Goal: Feedback & Contribution: Submit feedback/report problem

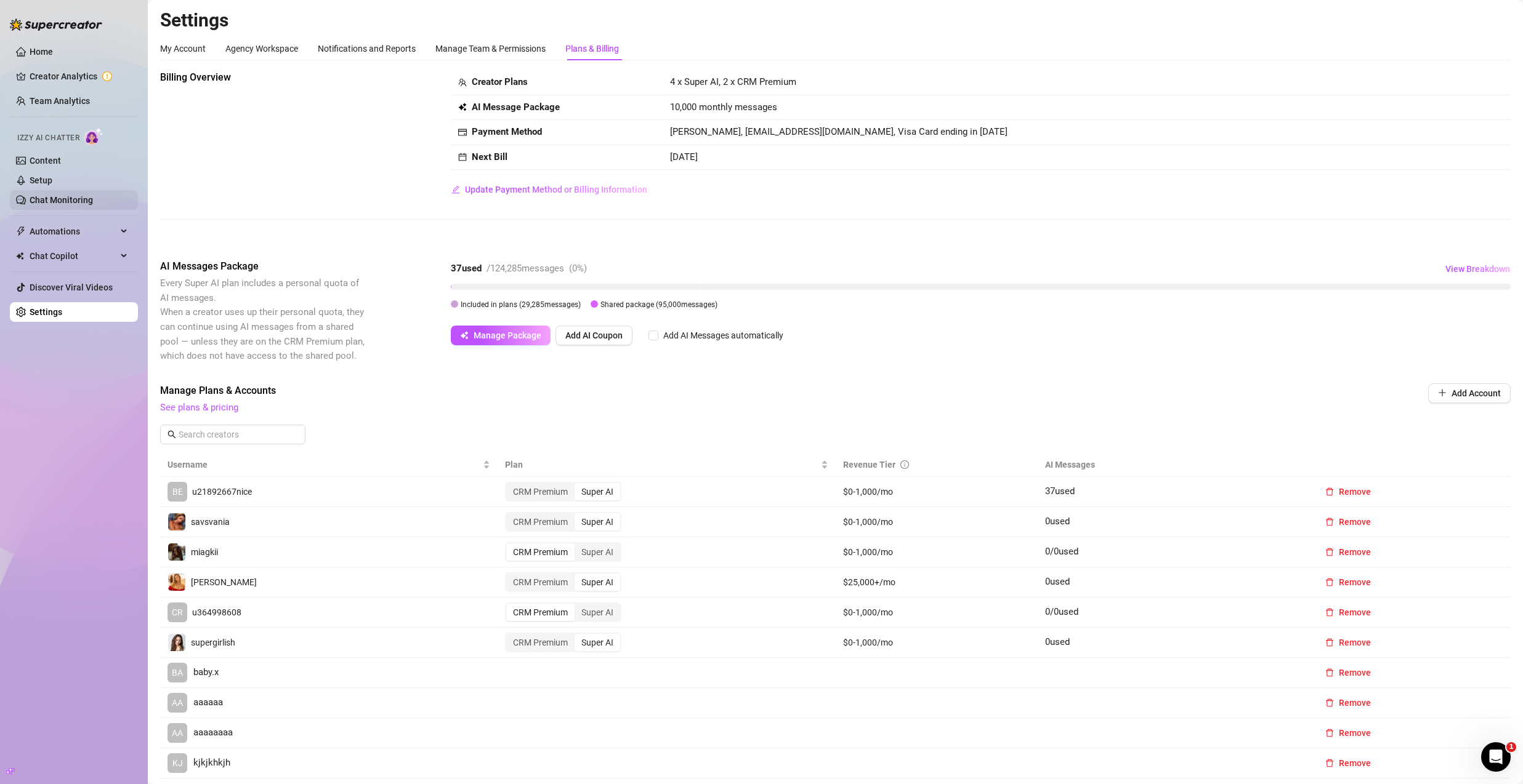
click at [89, 203] on link "Chat Monitoring" at bounding box center [61, 200] width 63 height 10
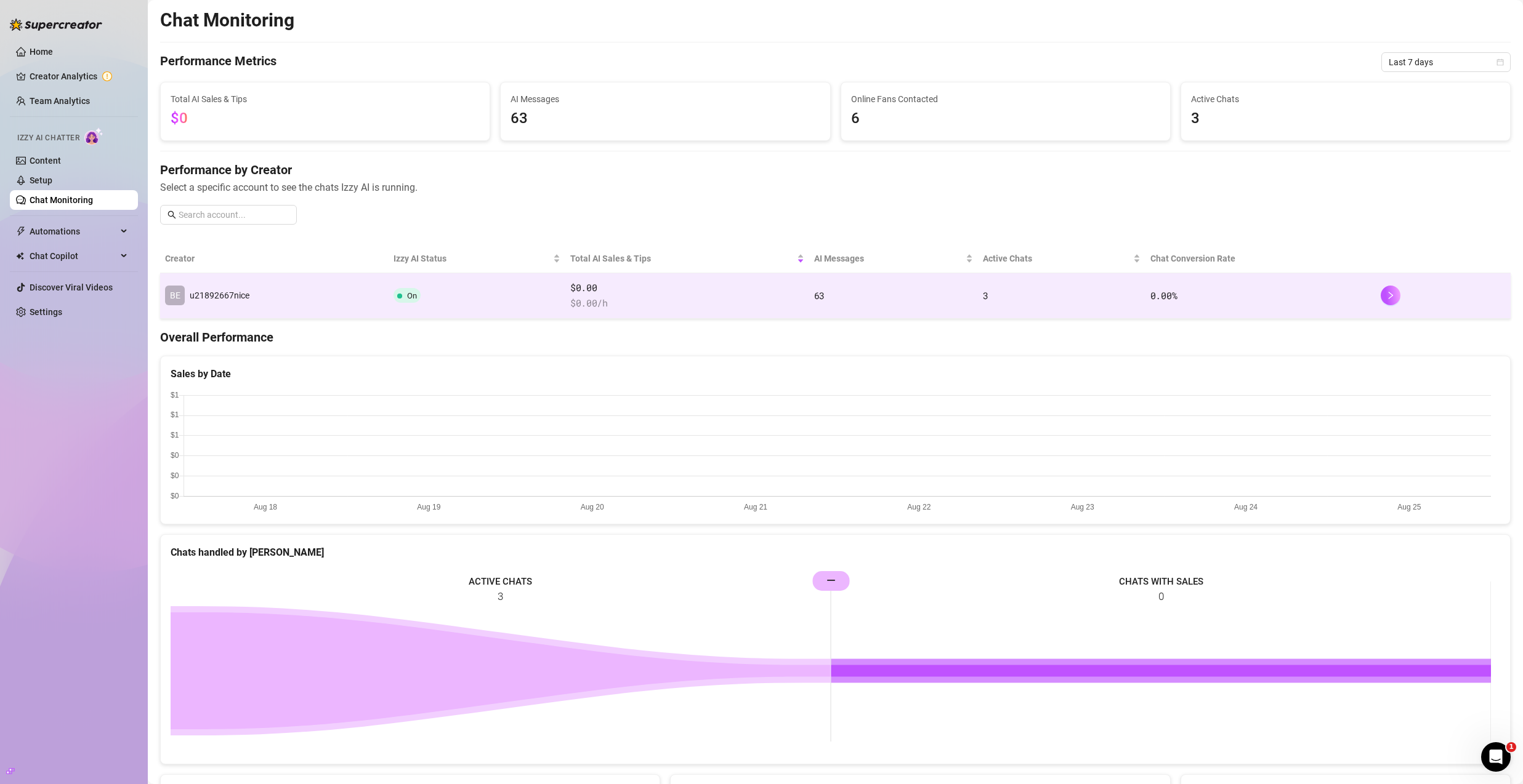
click at [431, 308] on td "On" at bounding box center [477, 296] width 176 height 46
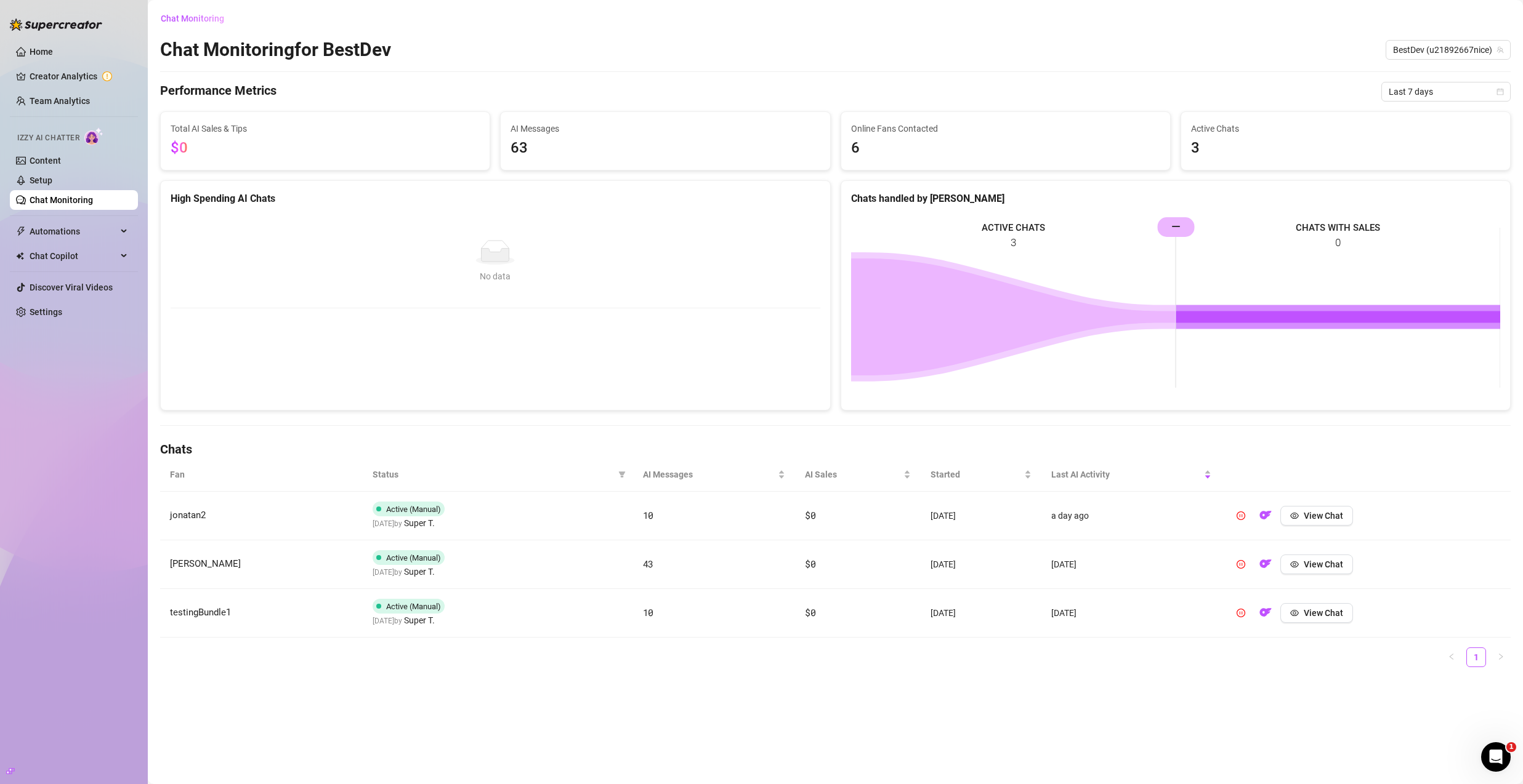
click at [210, 516] on td "jonatan2" at bounding box center [261, 516] width 203 height 49
click at [207, 516] on td "jonatan2" at bounding box center [261, 516] width 203 height 49
click at [204, 516] on span "jonatan2" at bounding box center [188, 516] width 35 height 11
click at [301, 517] on td "jonatan2" at bounding box center [261, 516] width 203 height 49
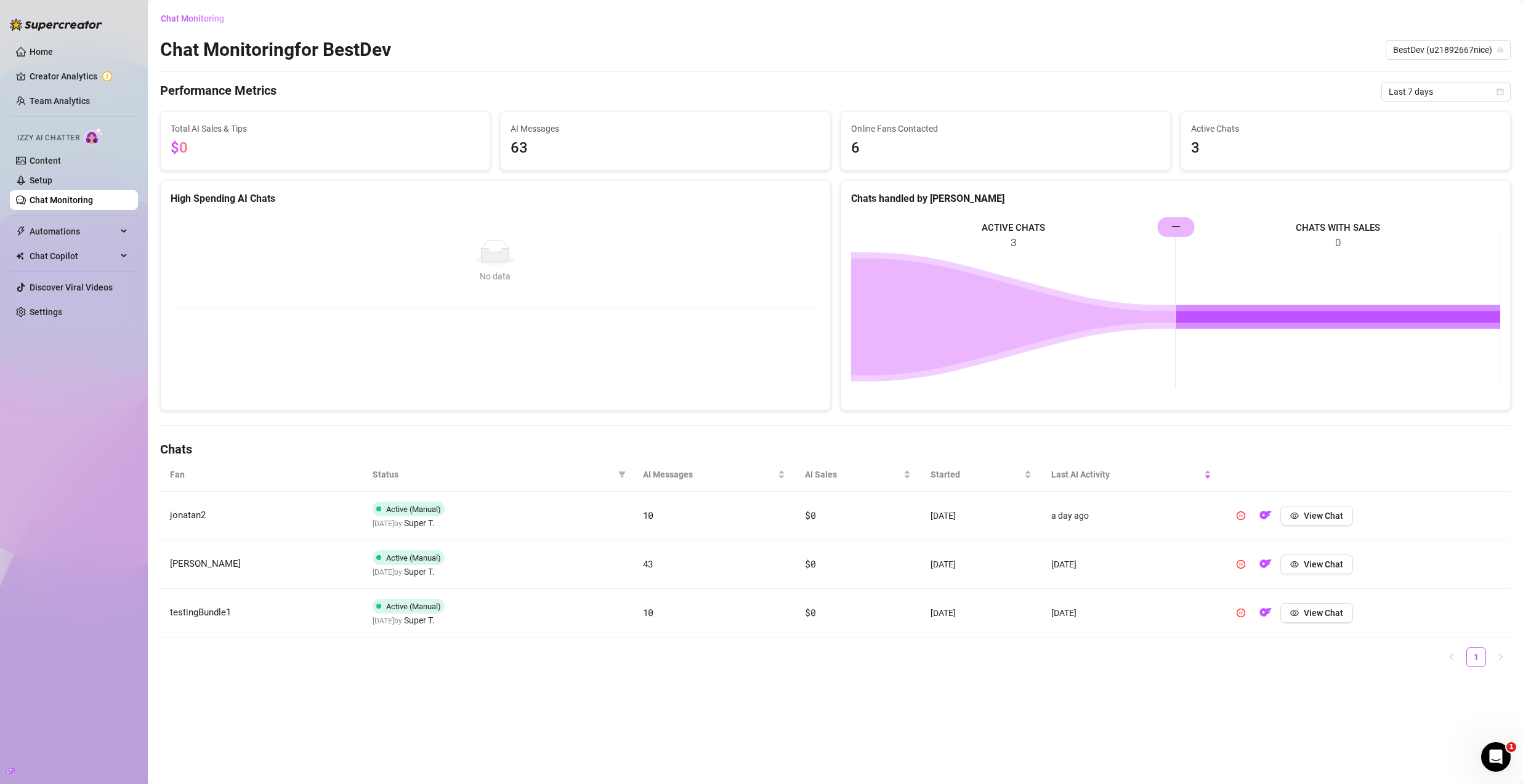
click at [301, 517] on td "jonatan2" at bounding box center [261, 516] width 203 height 49
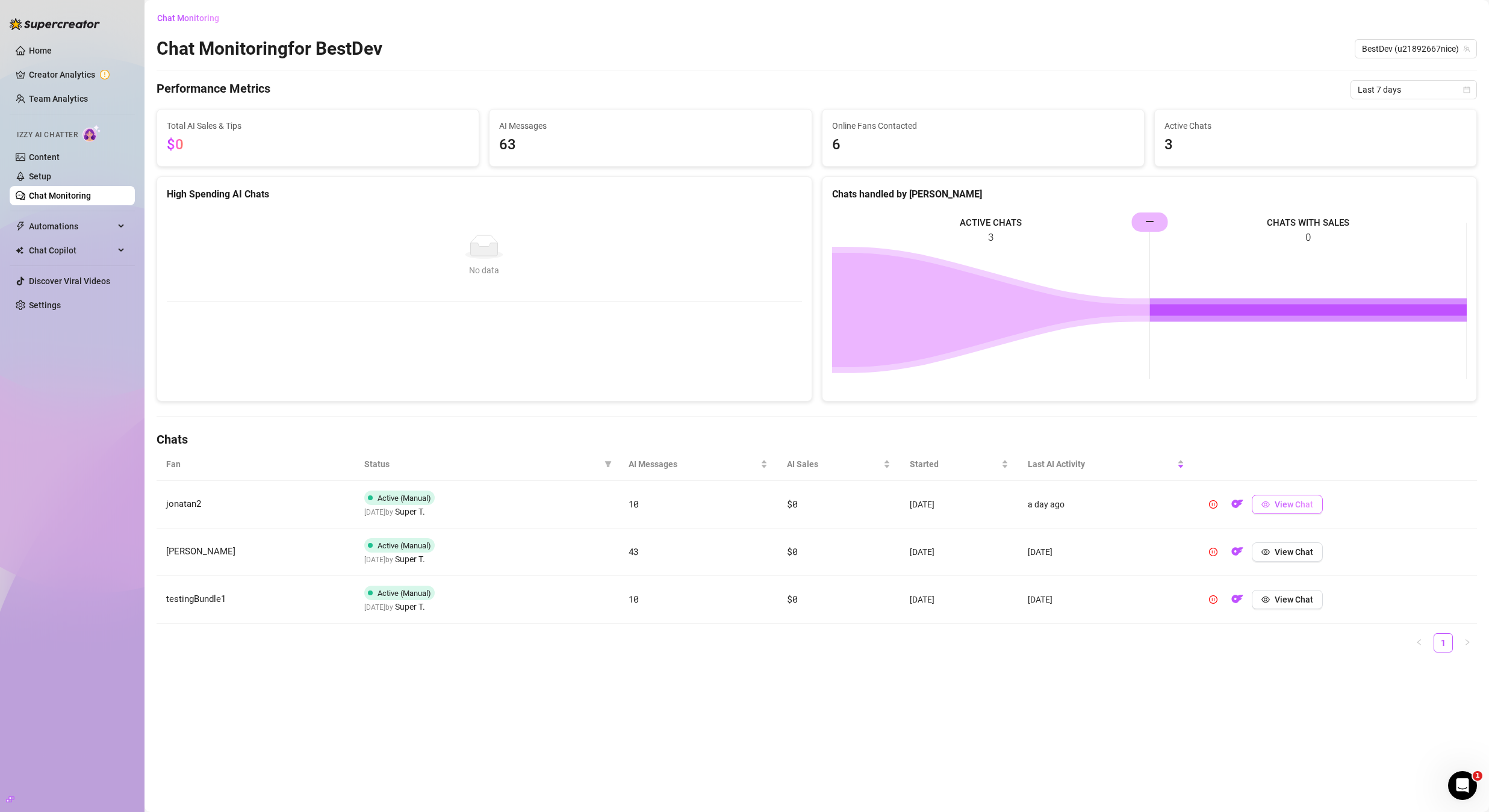
click at [1026, 499] on button "View Chat" at bounding box center [1287, 504] width 71 height 20
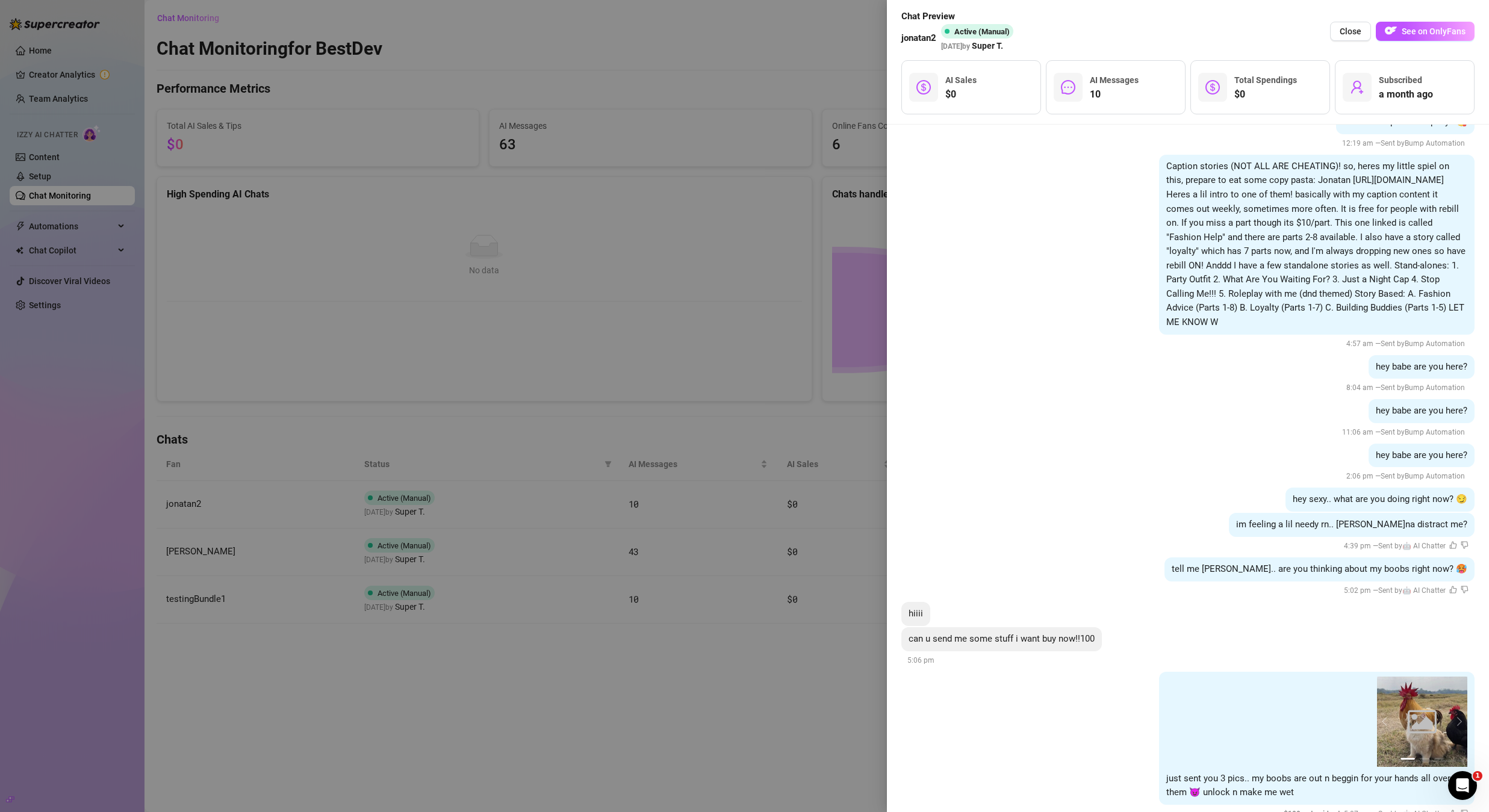
scroll to position [905, 0]
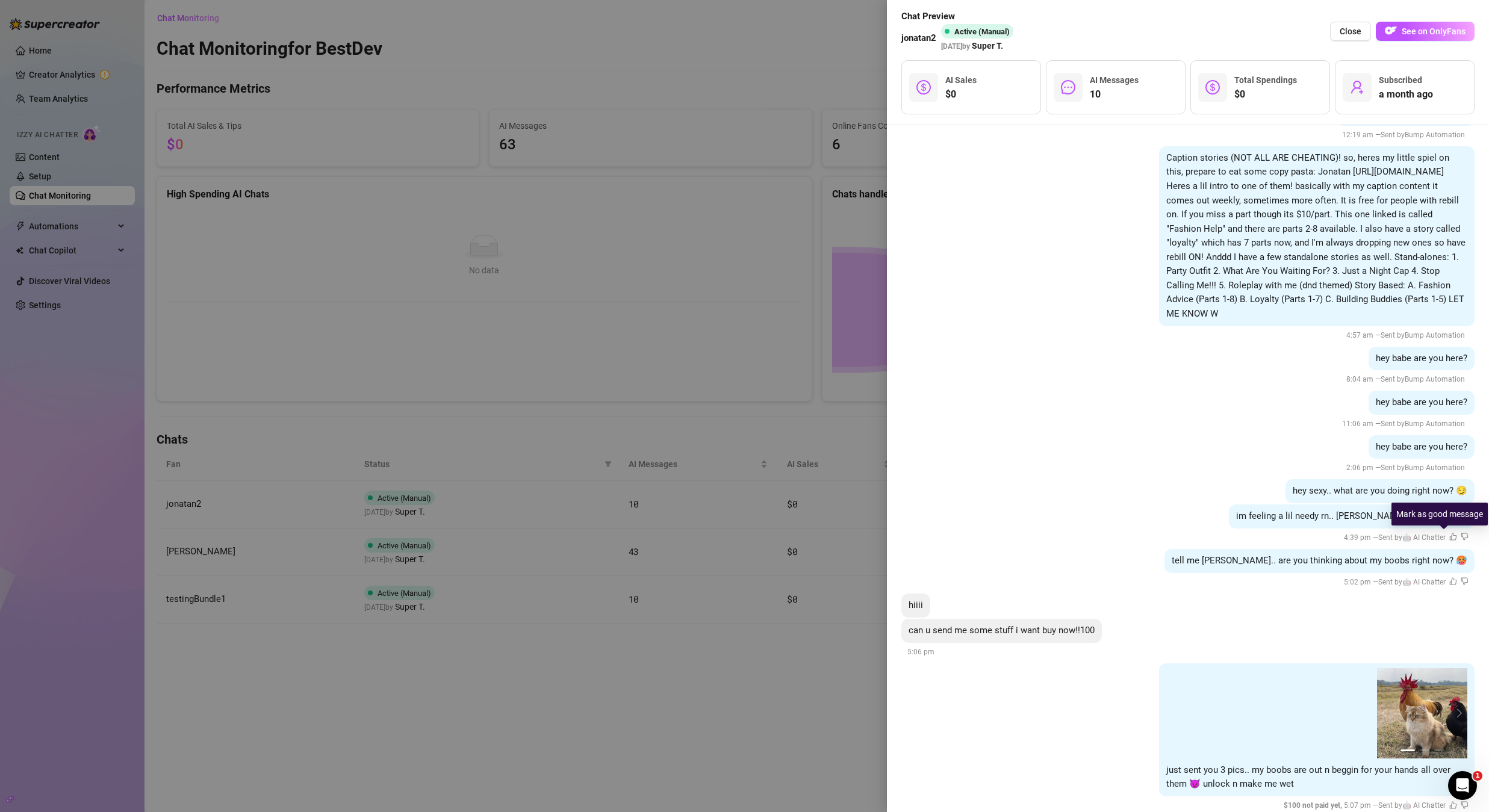
click at [1026, 540] on icon "like" at bounding box center [1453, 536] width 7 height 7
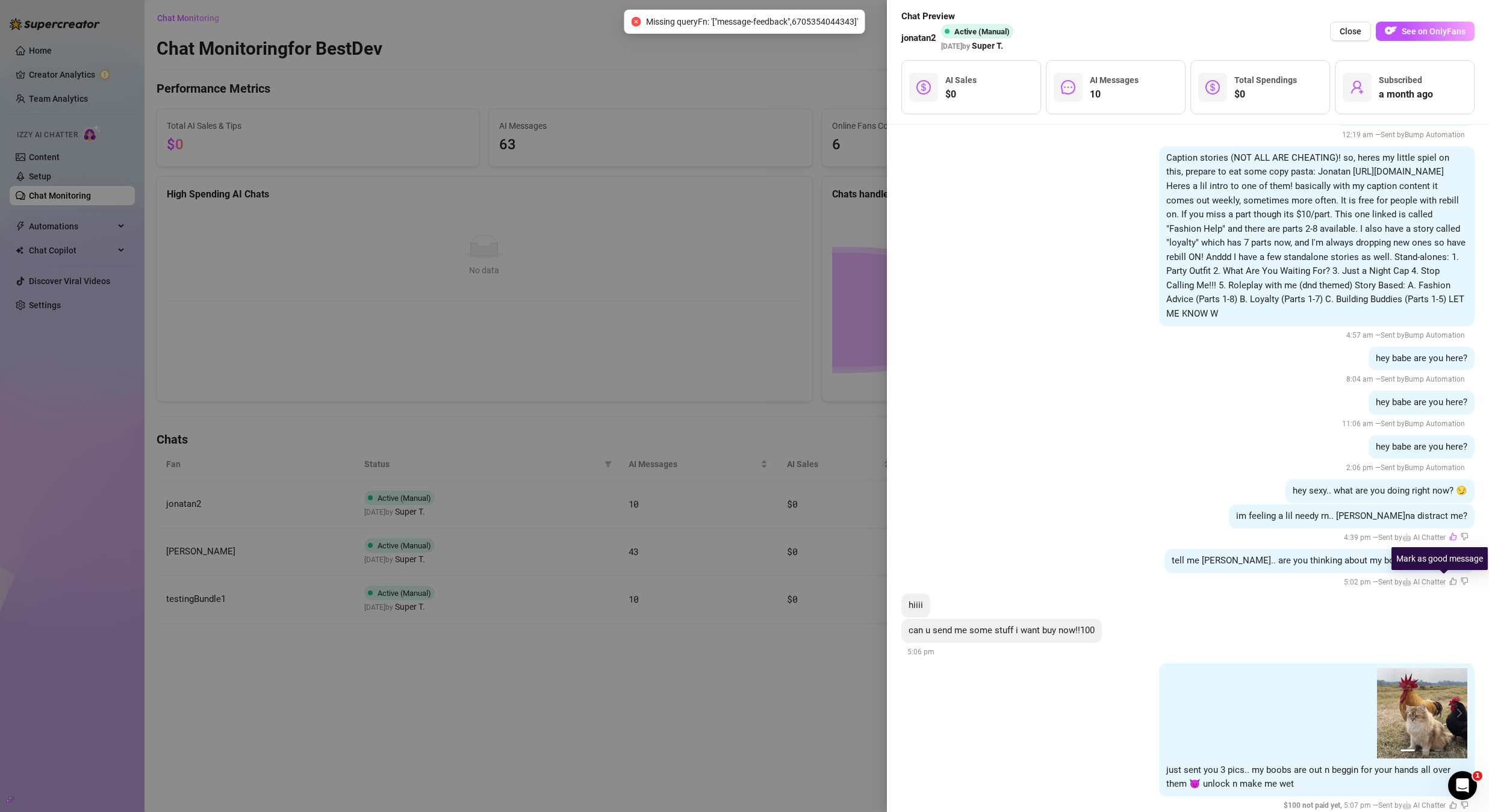
click at [1026, 573] on icon "like" at bounding box center [1454, 581] width 8 height 8
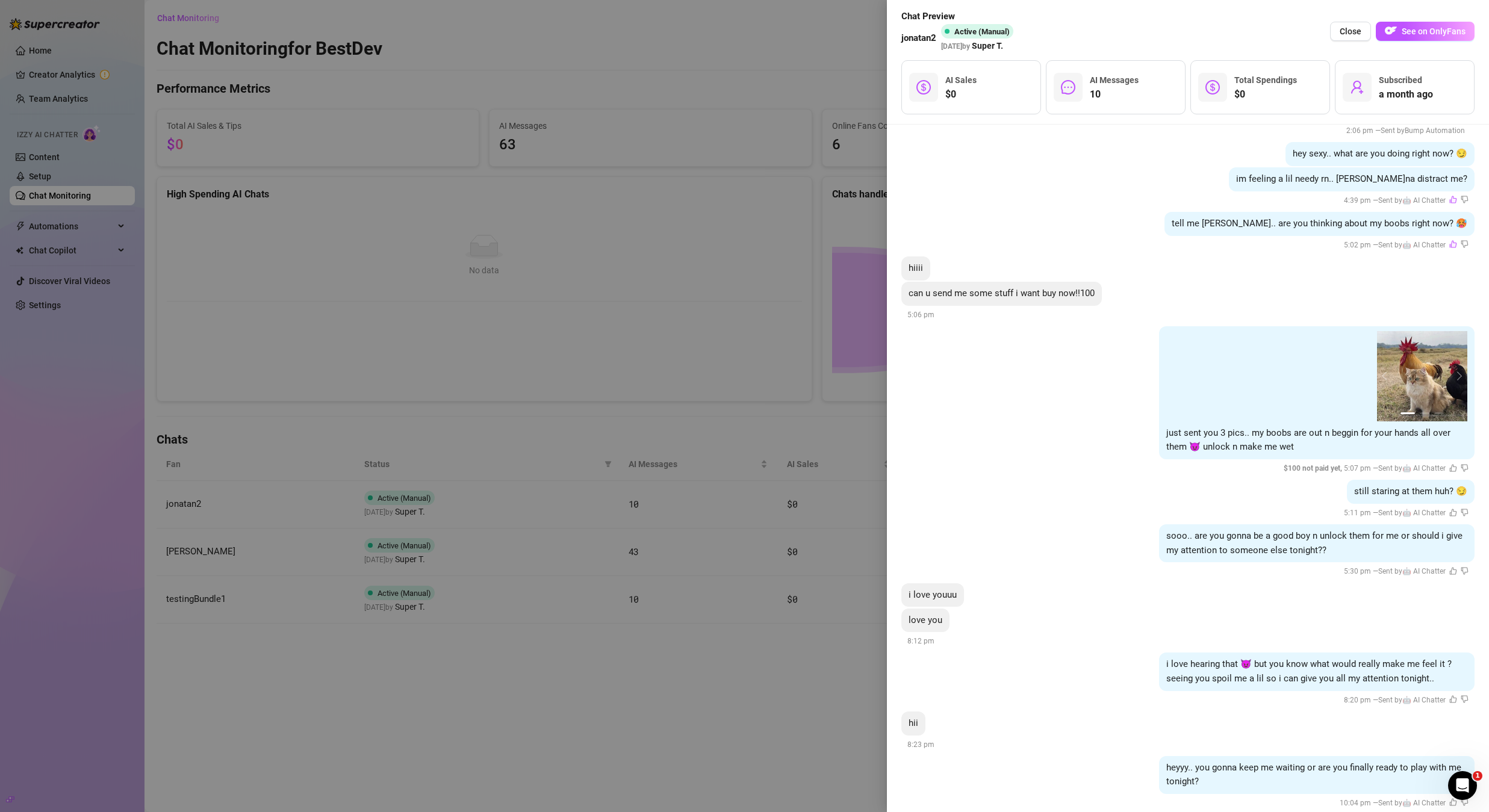
scroll to position [1459, 0]
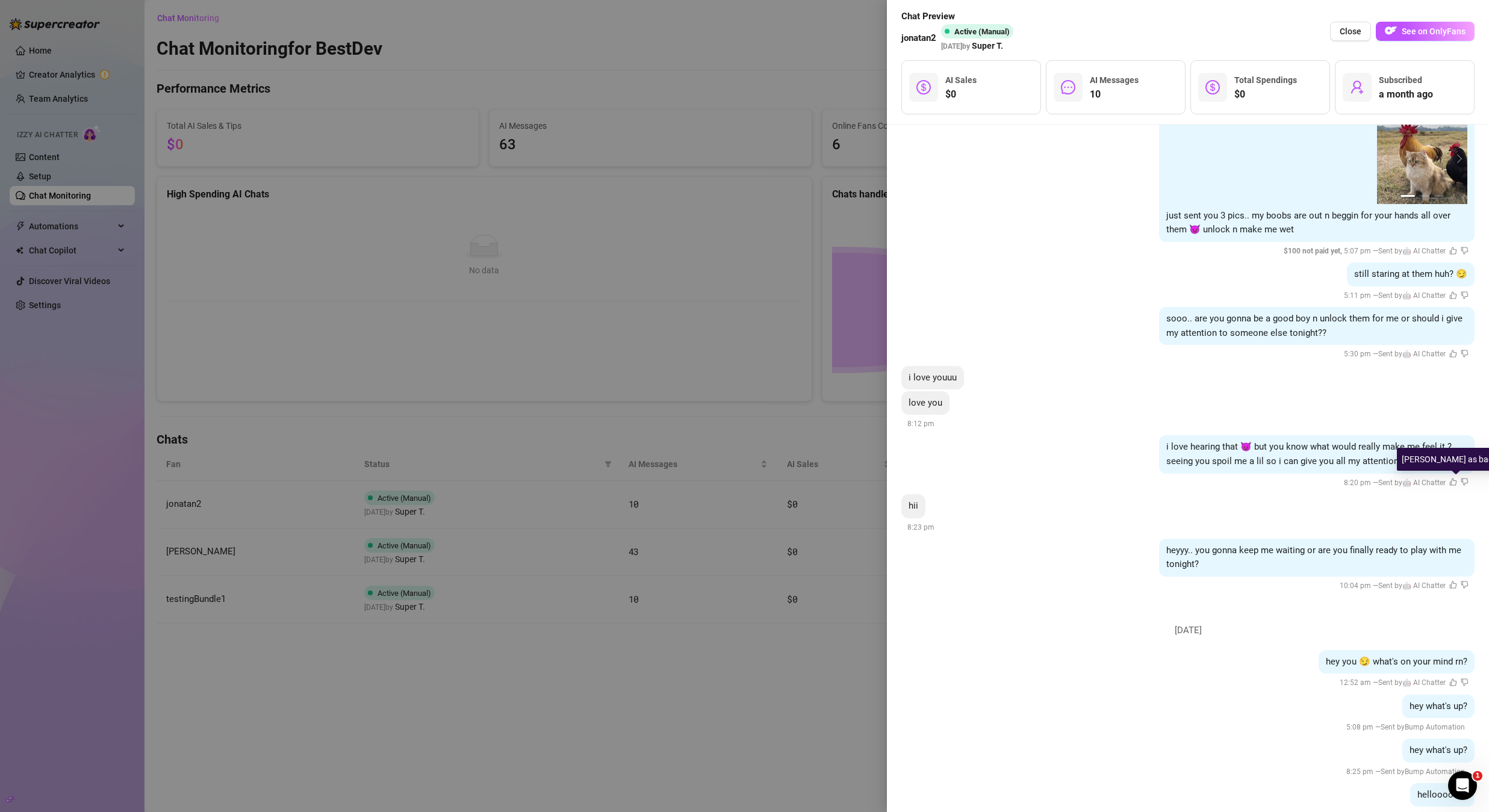
click at [1026, 482] on icon "dislike" at bounding box center [1465, 481] width 8 height 8
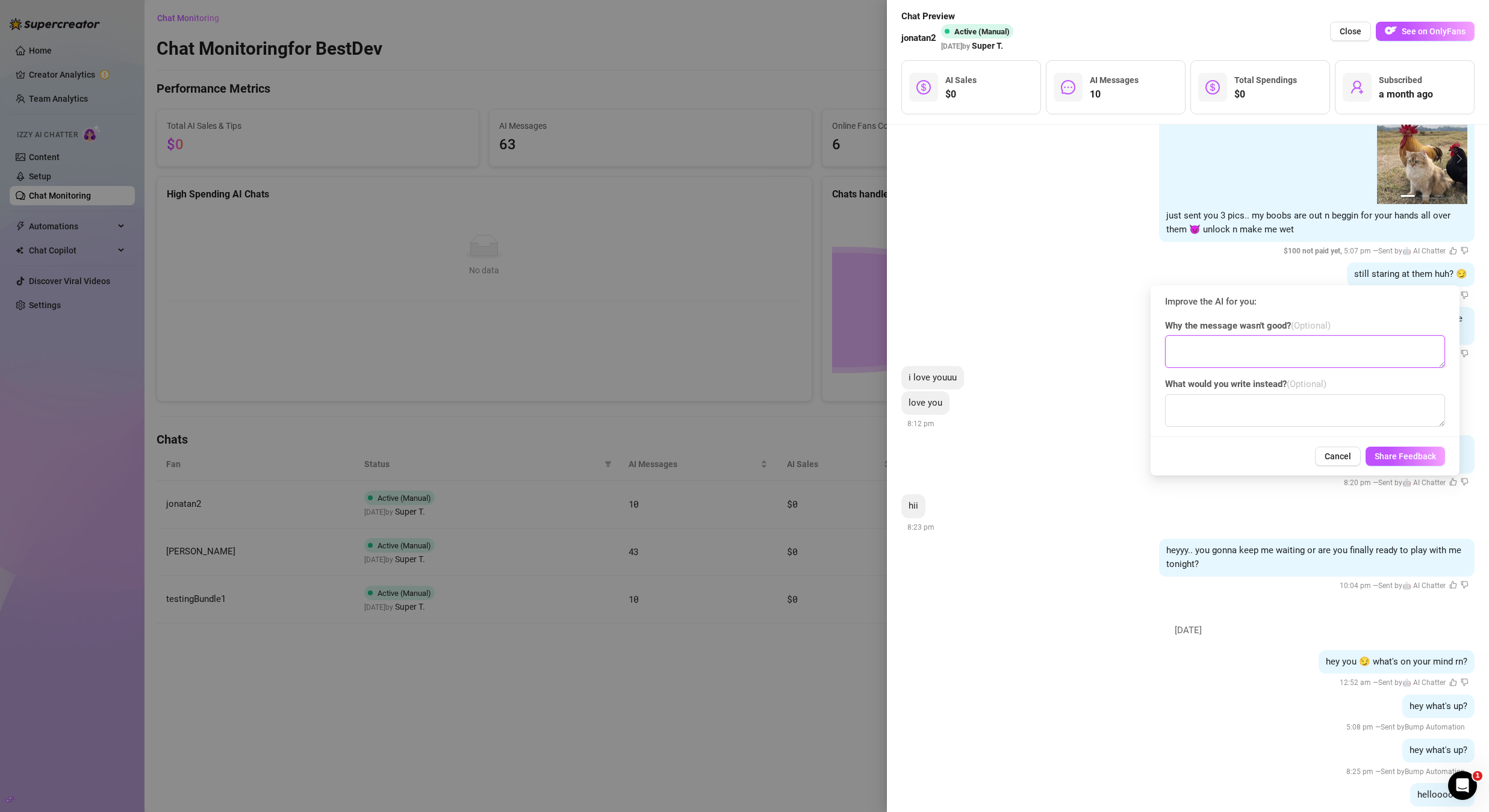
click at [1026, 353] on textarea at bounding box center [1305, 351] width 280 height 32
type textarea "dont like"
click at [1026, 449] on button "Cancel" at bounding box center [1338, 456] width 46 height 20
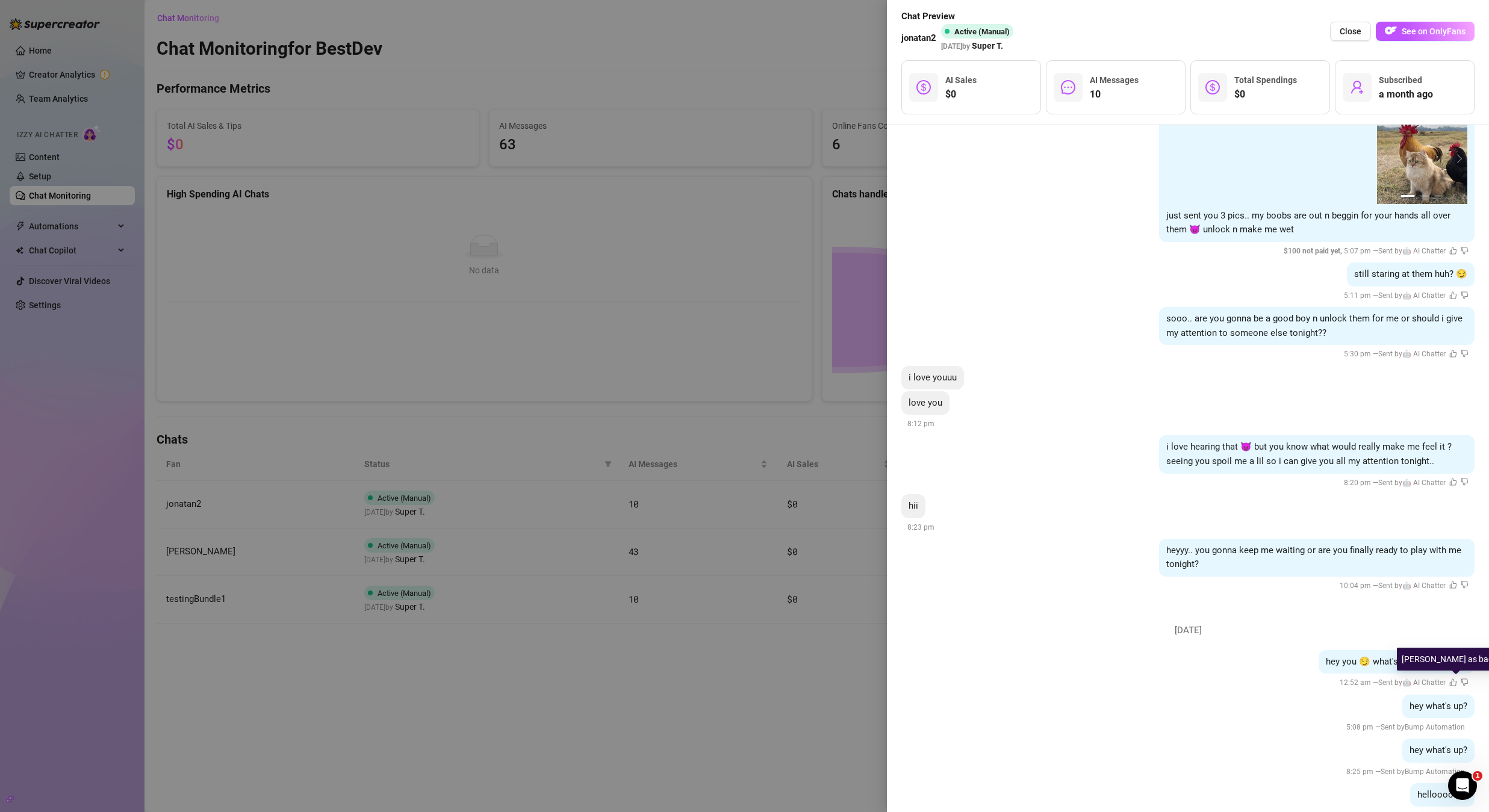
click at [1026, 573] on icon "dislike" at bounding box center [1465, 682] width 8 height 8
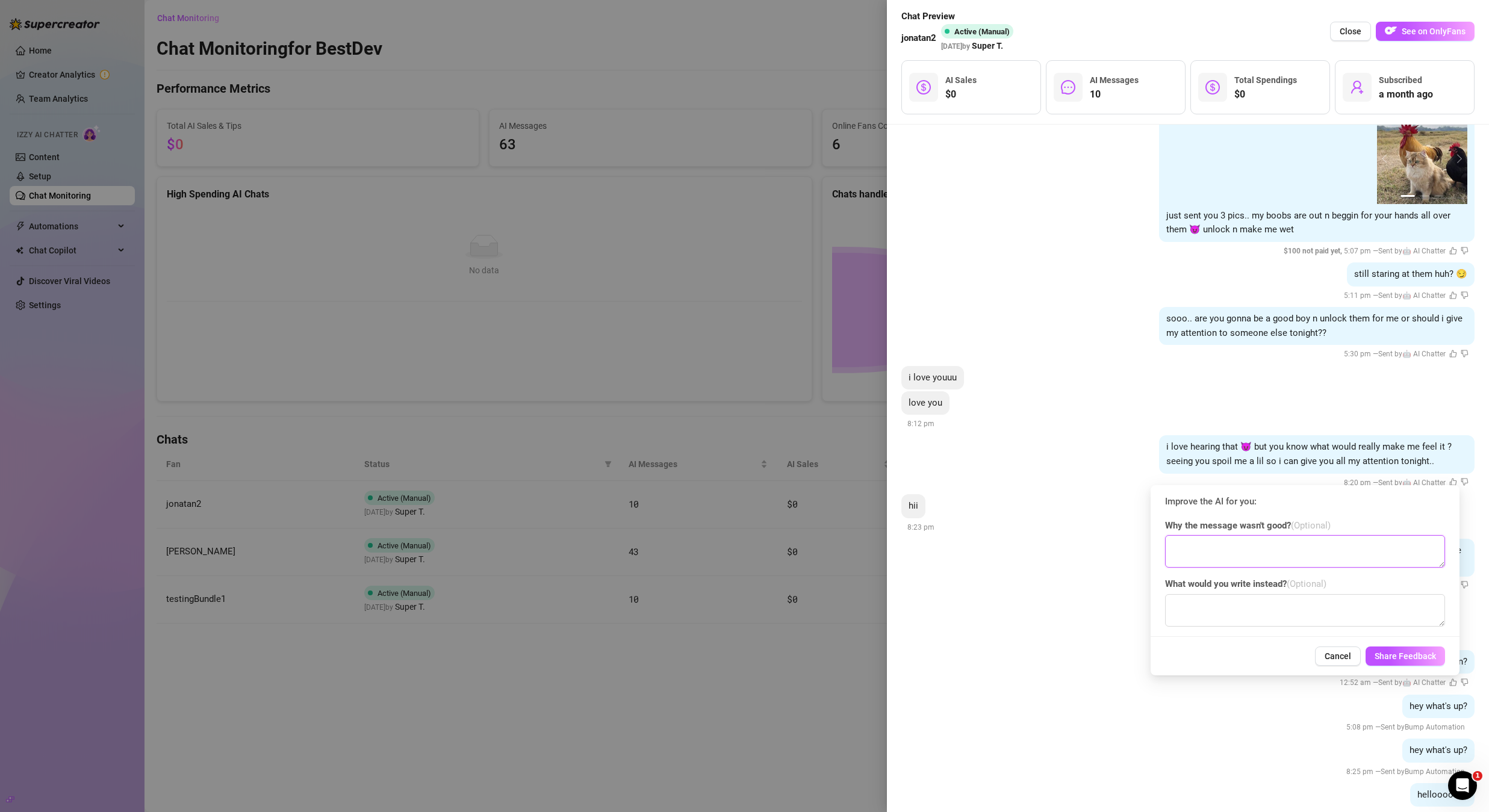
click at [1026, 550] on textarea at bounding box center [1305, 550] width 280 height 32
type textarea "dont like"
click at [1026, 573] on textarea at bounding box center [1305, 609] width 280 height 32
click at [1026, 573] on span "Share Feedback" at bounding box center [1406, 656] width 61 height 9
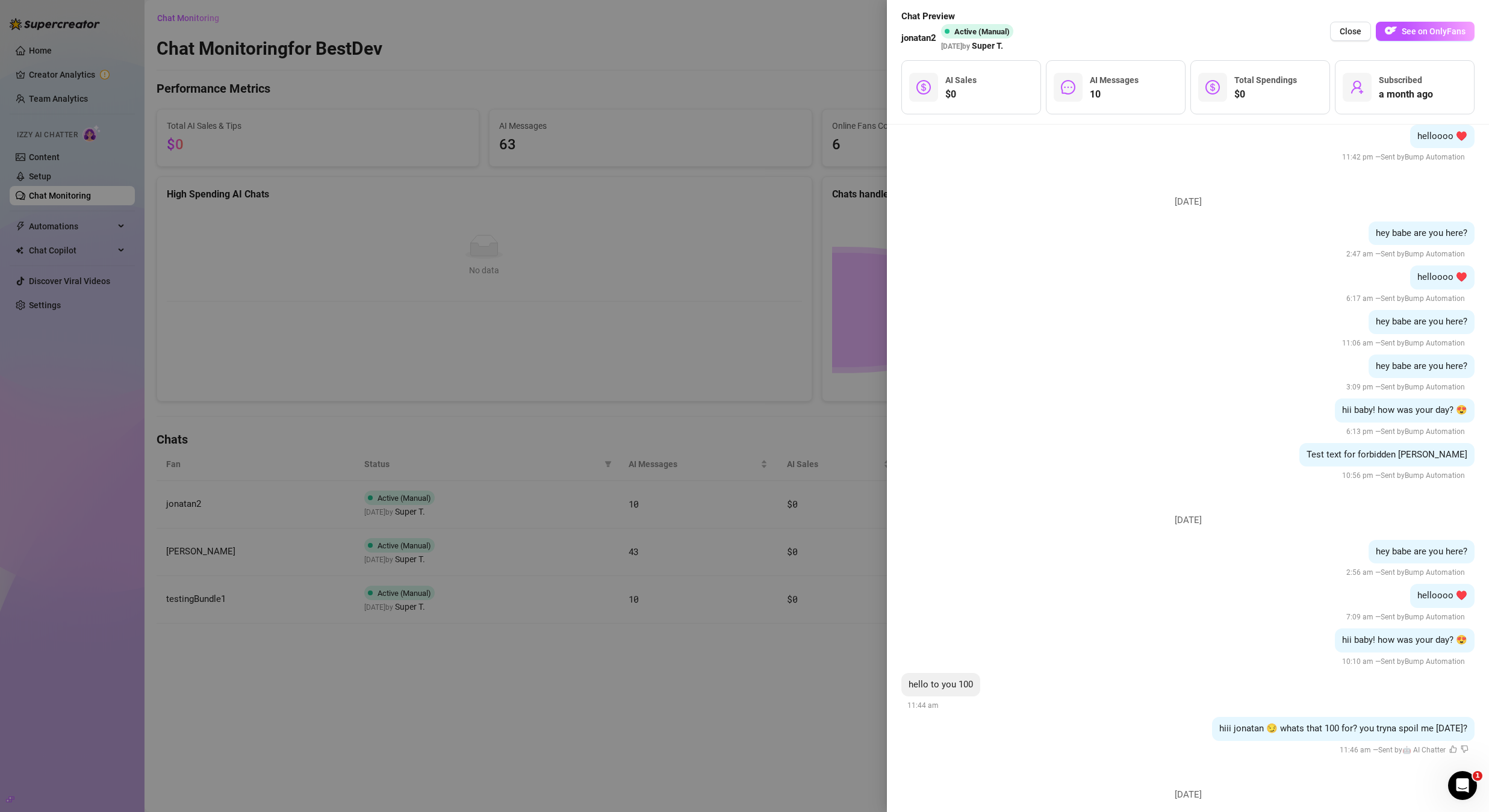
scroll to position [2139, 0]
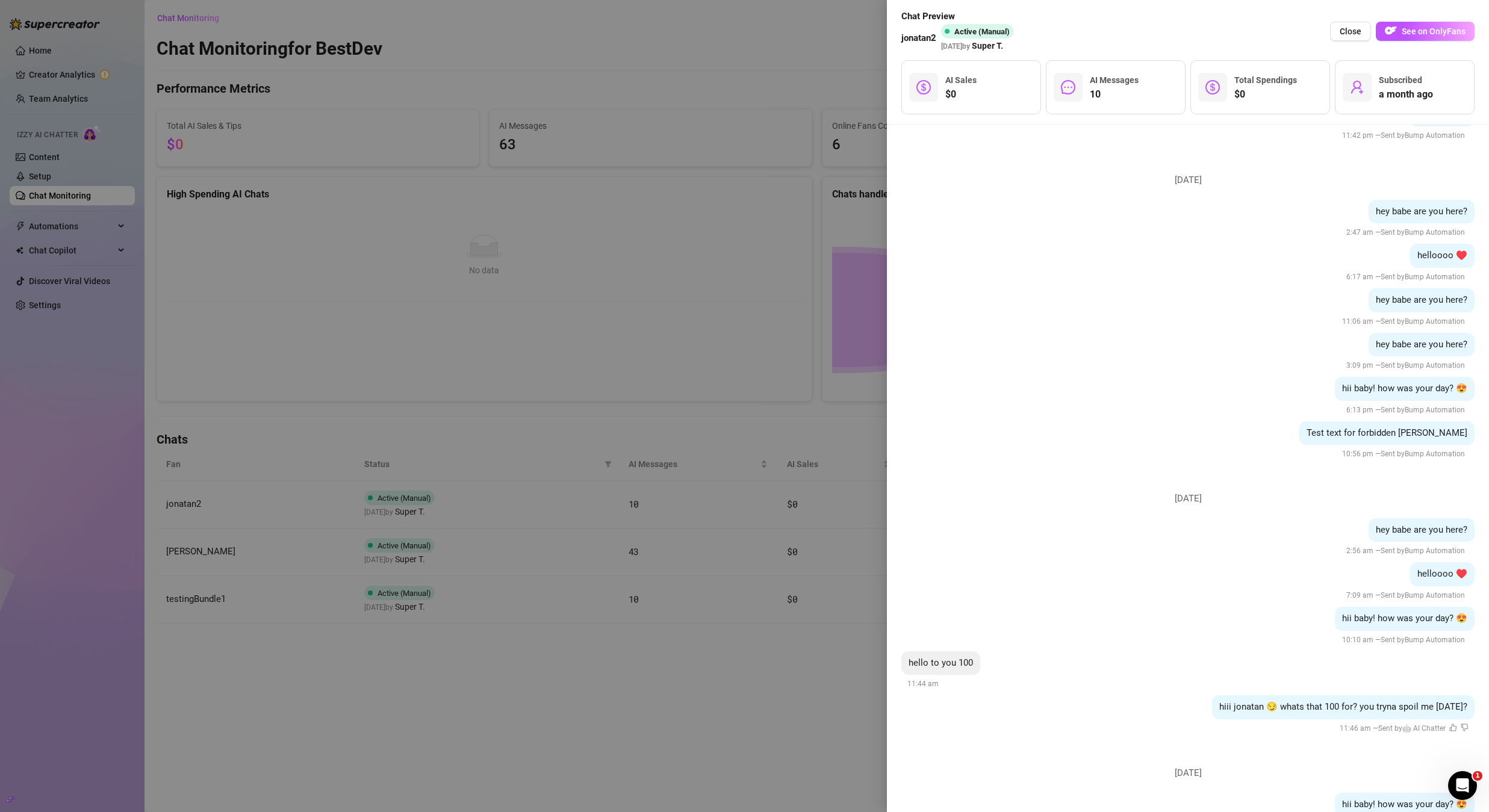
click at [1026, 573] on icon "like" at bounding box center [1454, 727] width 8 height 8
click at [597, 253] on div at bounding box center [744, 406] width 1489 height 812
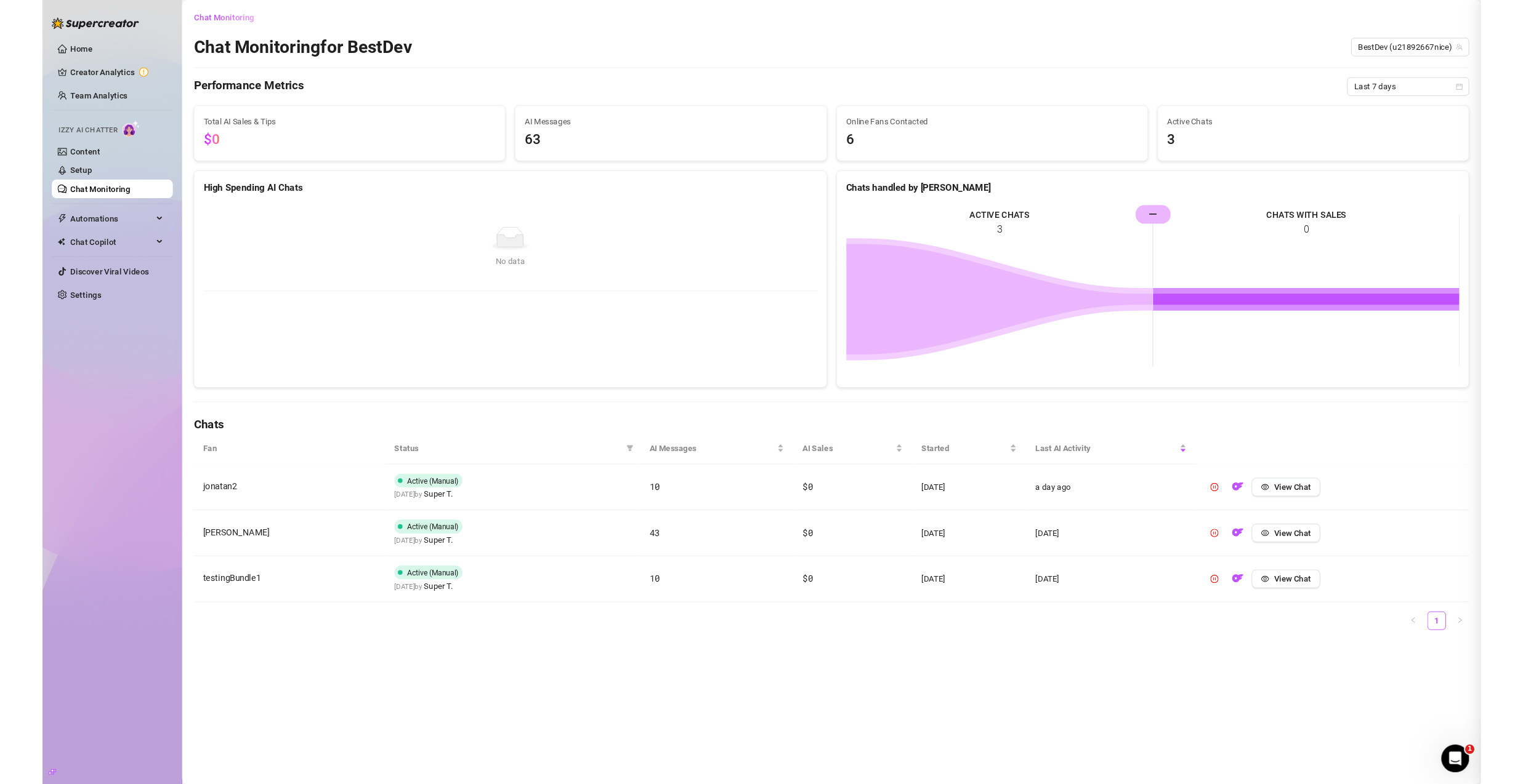
scroll to position [0, 0]
